Goal: Communication & Community: Answer question/provide support

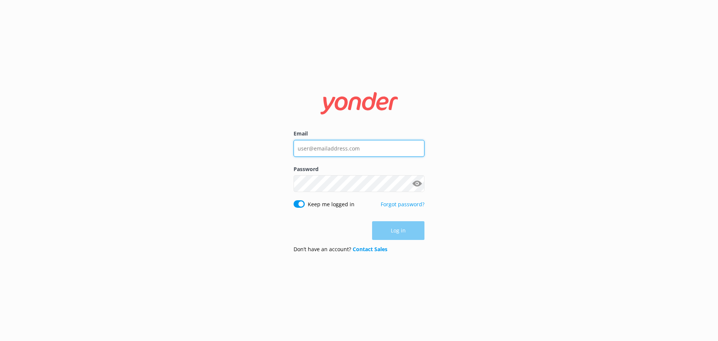
type input "[EMAIL_ADDRESS][DOMAIN_NAME]"
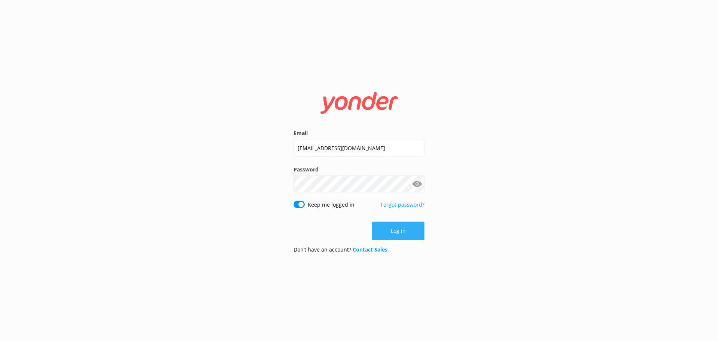
click at [403, 233] on button "Log in" at bounding box center [398, 230] width 52 height 19
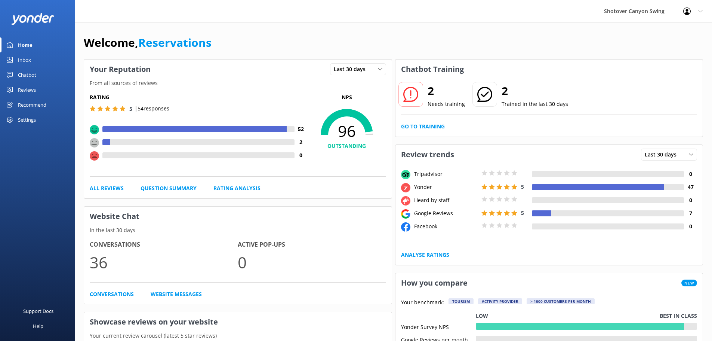
click at [33, 62] on link "Inbox" at bounding box center [37, 59] width 75 height 15
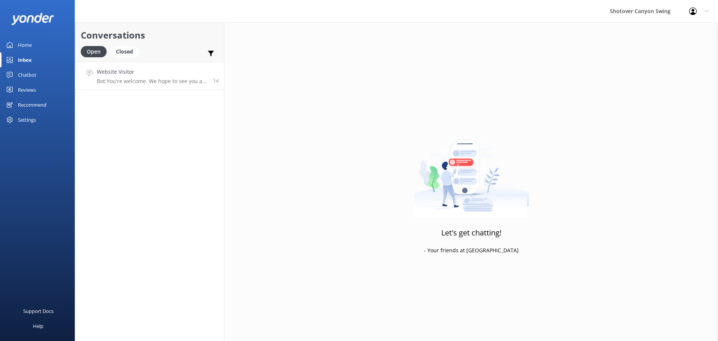
click at [141, 80] on p "Bot: You're welcome. We hope to see you at [GEOGRAPHIC_DATA] Swing soon!" at bounding box center [152, 81] width 111 height 7
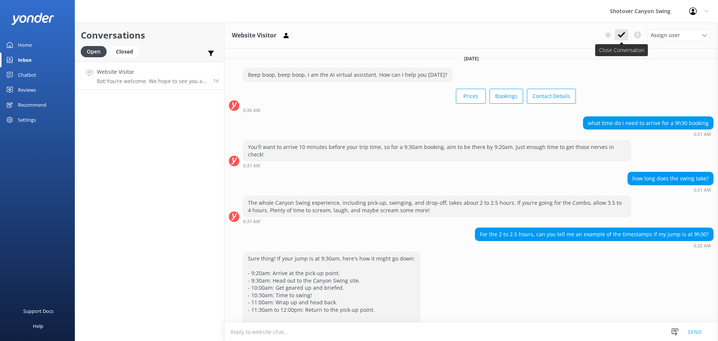
click at [618, 38] on icon at bounding box center [621, 34] width 7 height 7
